Goal: Task Accomplishment & Management: Manage account settings

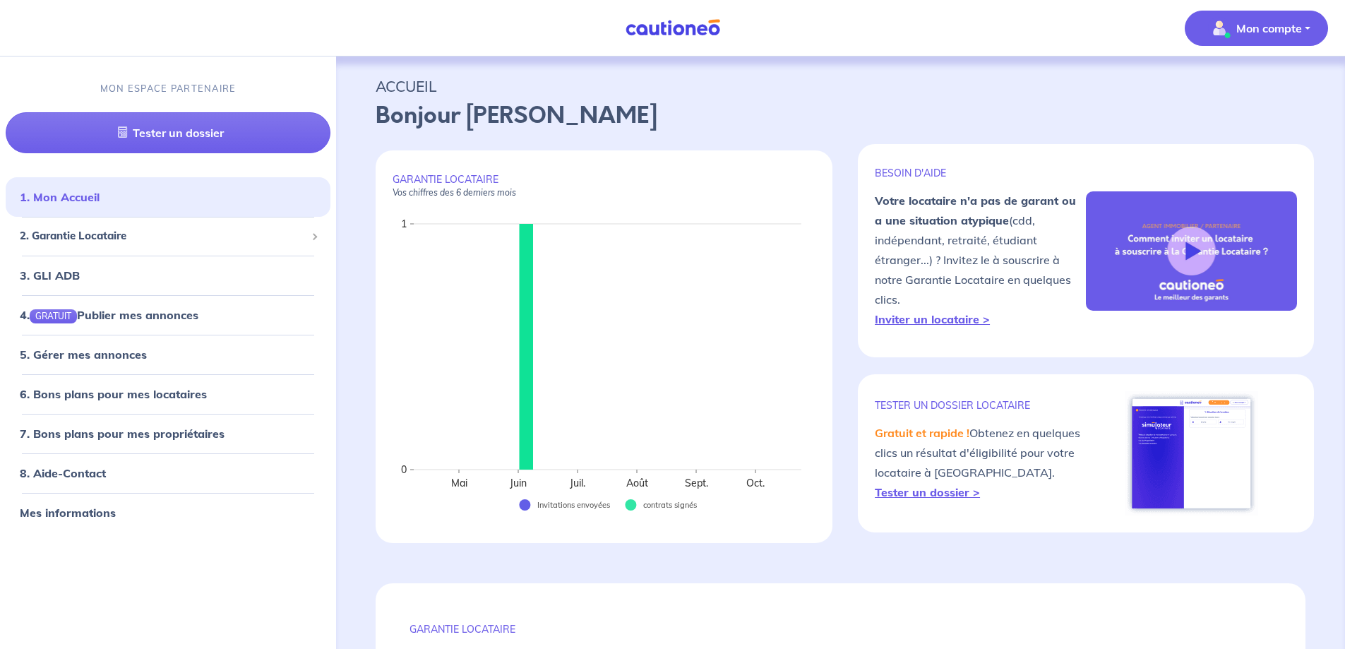
click at [1277, 30] on p "Mon compte" at bounding box center [1269, 28] width 66 height 17
click at [1227, 90] on link "Mes informations" at bounding box center [1243, 87] width 114 height 23
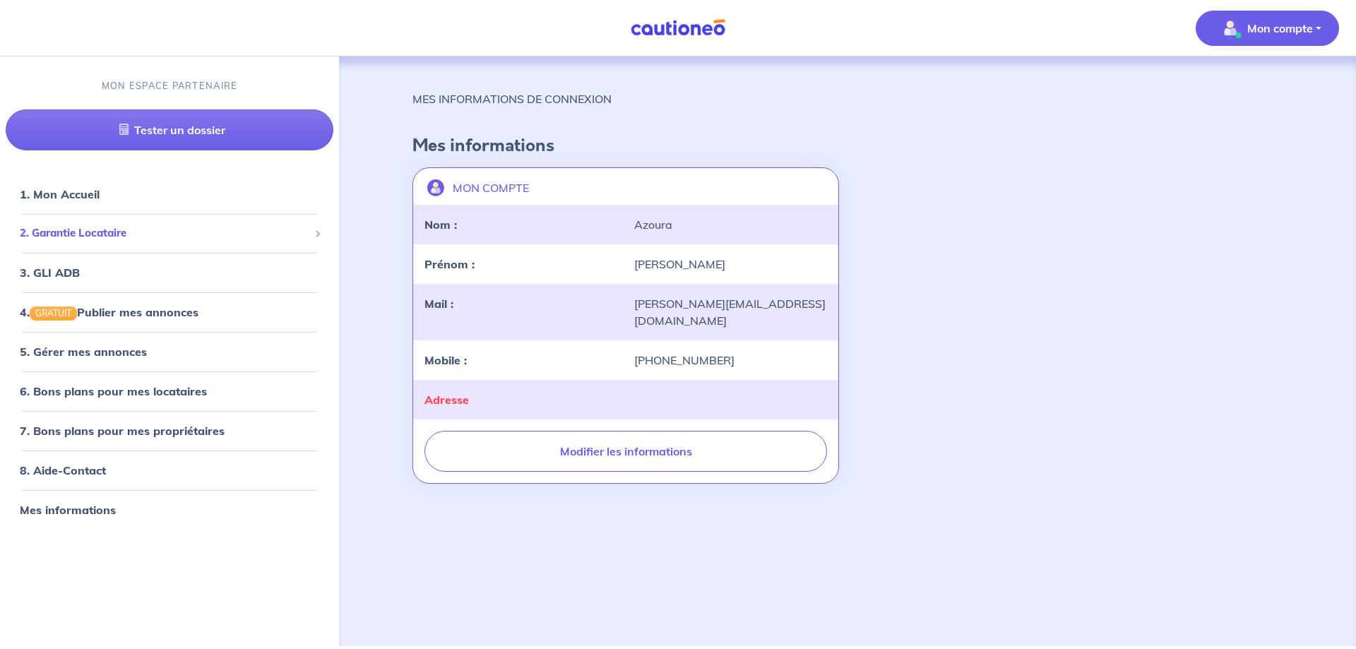
click at [225, 237] on span "2. Garantie Locataire" at bounding box center [164, 233] width 289 height 16
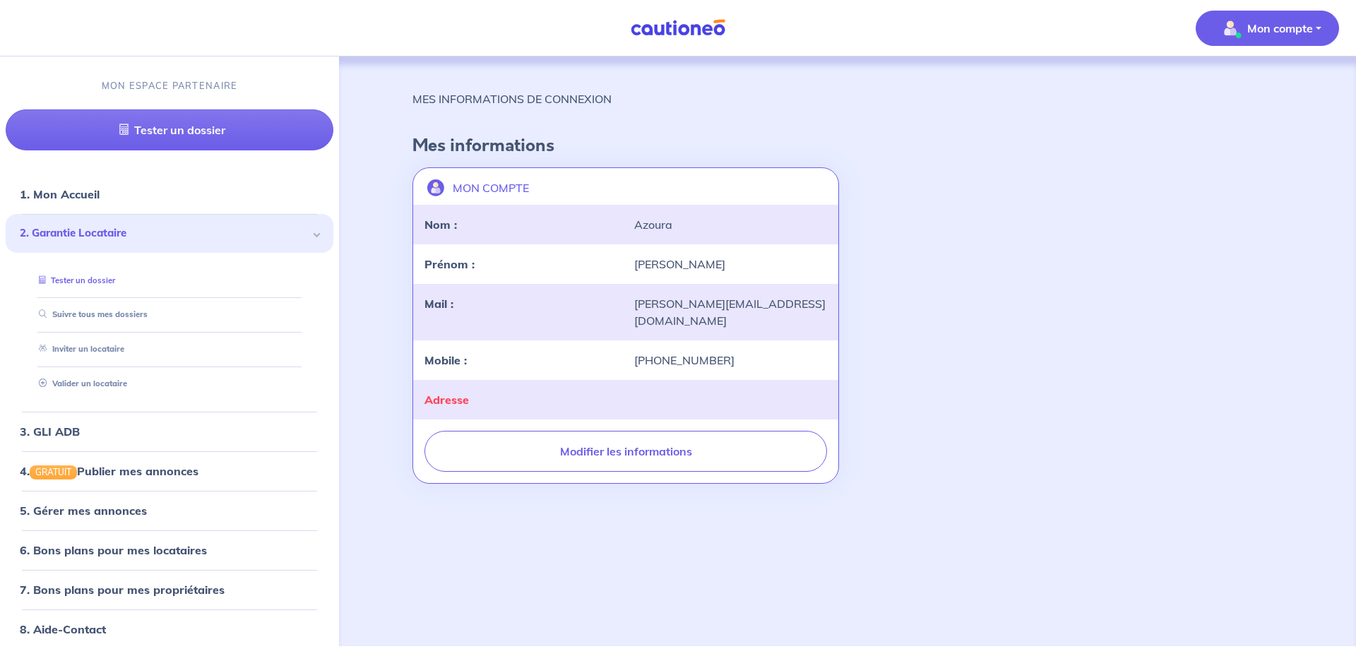
click at [100, 285] on link "Tester un dossier" at bounding box center [74, 280] width 82 height 10
click at [122, 316] on link "Suivre tous mes dossiers" at bounding box center [89, 314] width 113 height 10
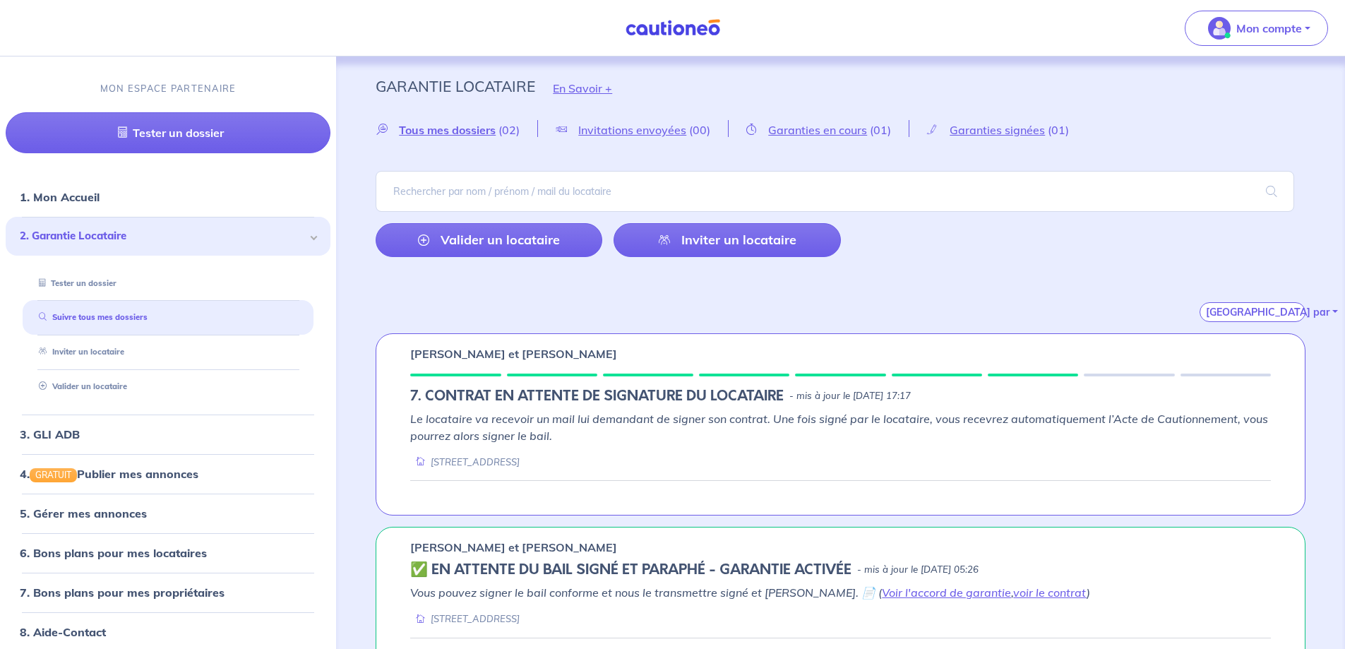
click at [842, 416] on em "Le locataire va recevoir un mail lui demandant de signer son contrat. Une fois …" at bounding box center [839, 427] width 858 height 31
